Goal: Obtain resource: Download file/media

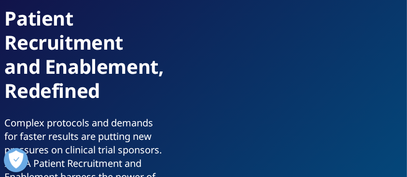
scroll to position [97, 0]
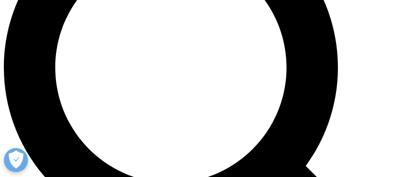
scroll to position [611, 0]
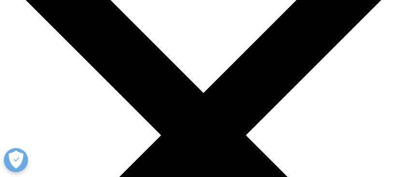
scroll to position [64, 0]
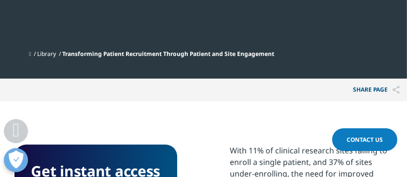
scroll to position [499, 0]
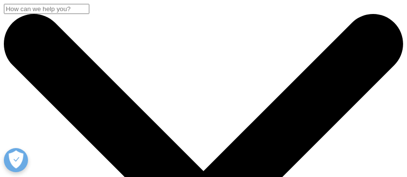
scroll to position [491, 378]
